Goal: Task Accomplishment & Management: Manage account settings

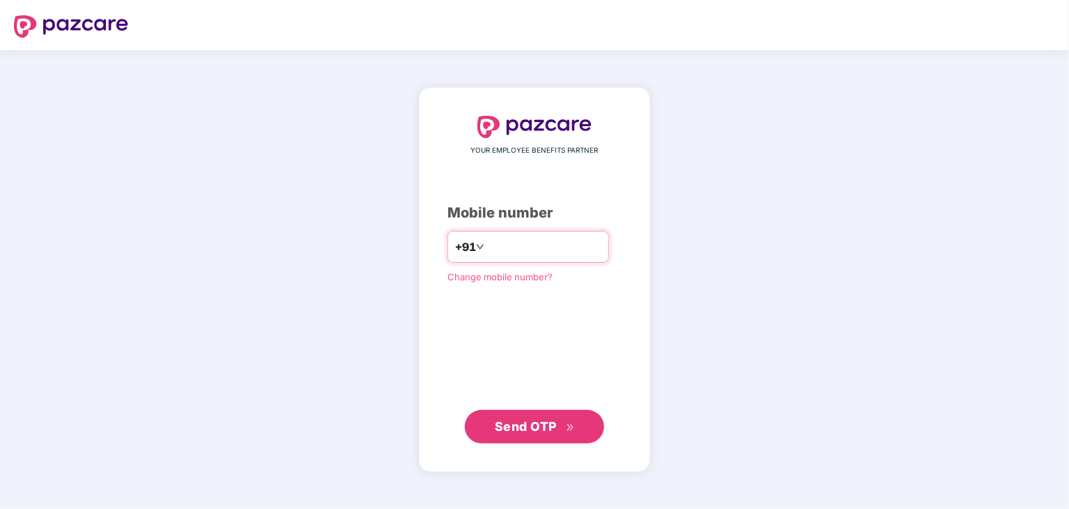
drag, startPoint x: 0, startPoint y: 0, endPoint x: 521, endPoint y: 249, distance: 577.0
click at [521, 249] on input "number" at bounding box center [544, 247] width 114 height 22
type input "**********"
click at [525, 436] on button "Send OTP" at bounding box center [534, 425] width 139 height 33
